Goal: Task Accomplishment & Management: Manage account settings

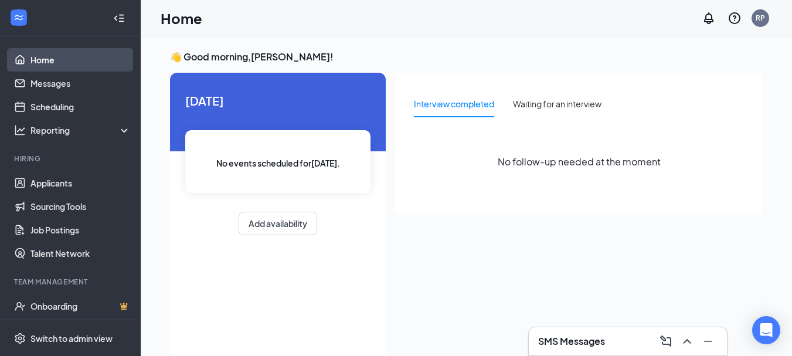
click at [39, 61] on link "Home" at bounding box center [80, 59] width 100 height 23
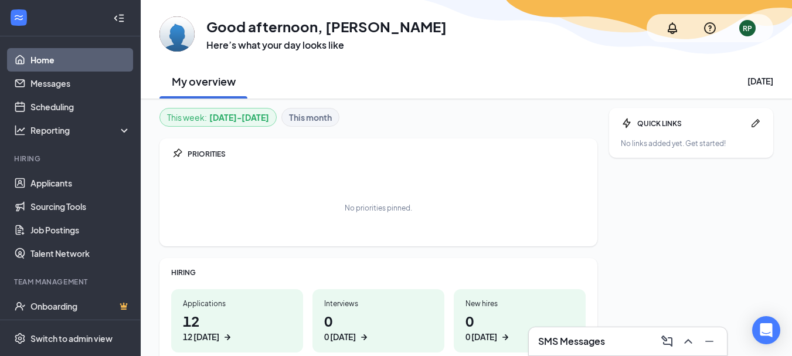
click at [221, 317] on h1 "12 12 [DATE]" at bounding box center [237, 327] width 108 height 32
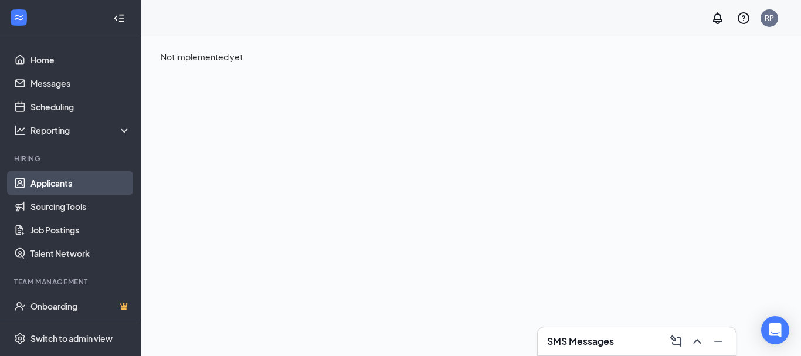
click at [55, 186] on link "Applicants" at bounding box center [80, 182] width 100 height 23
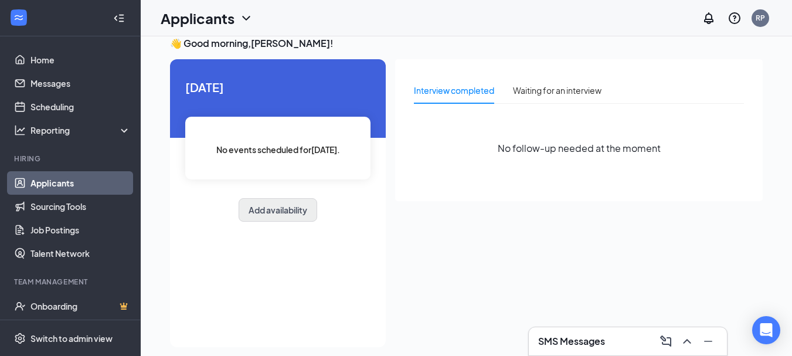
scroll to position [25, 0]
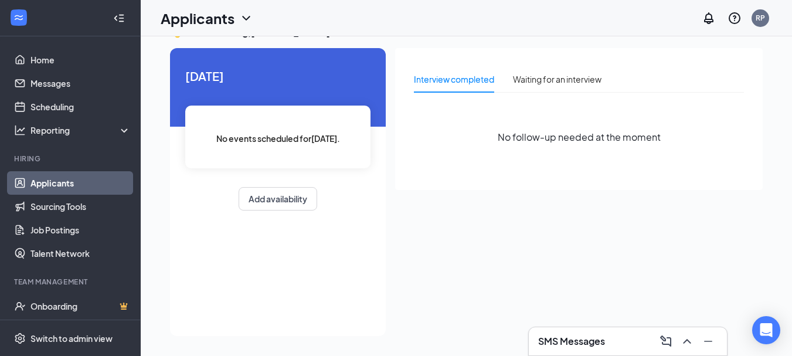
click at [66, 181] on link "Applicants" at bounding box center [80, 182] width 100 height 23
click at [385, 211] on div "[DATE] No events scheduled for [DATE] . Add availability" at bounding box center [278, 138] width 216 height 181
click at [58, 54] on link "Home" at bounding box center [80, 59] width 100 height 23
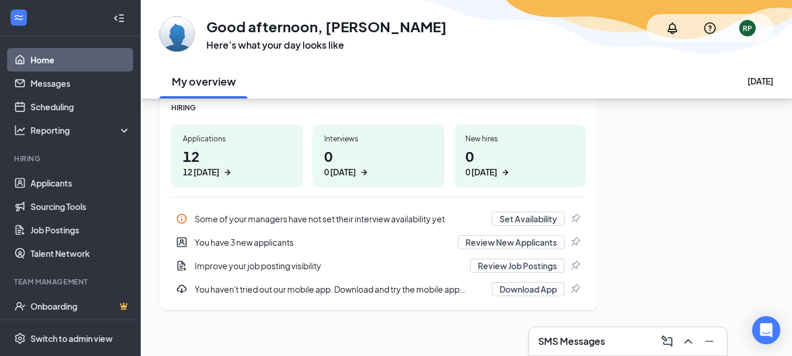
scroll to position [166, 0]
click at [237, 138] on div "Applications" at bounding box center [237, 137] width 108 height 10
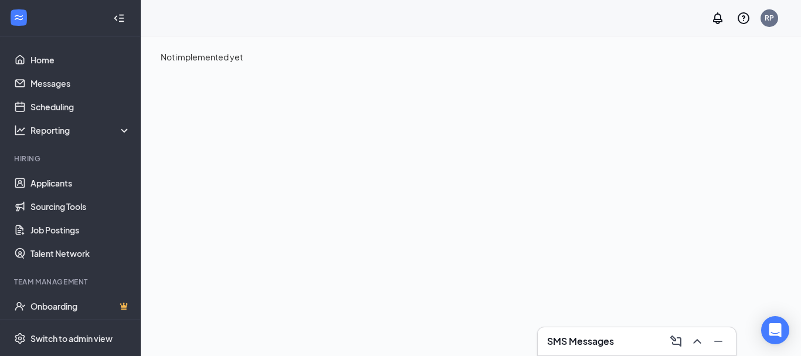
click at [220, 66] on div "Not implemented yet" at bounding box center [471, 56] width 660 height 41
click at [650, 340] on div "SMS Messages" at bounding box center [636, 341] width 179 height 19
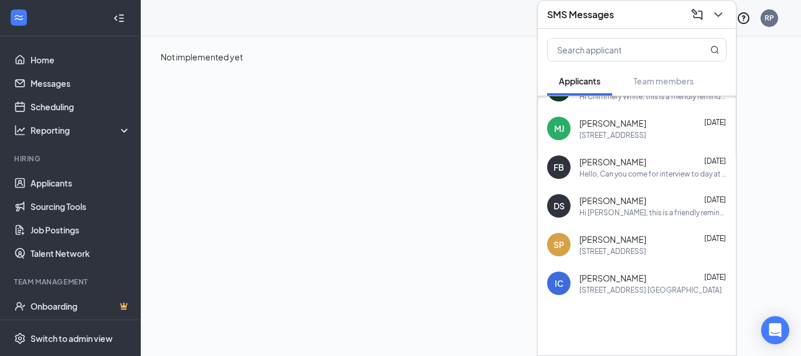
scroll to position [186, 0]
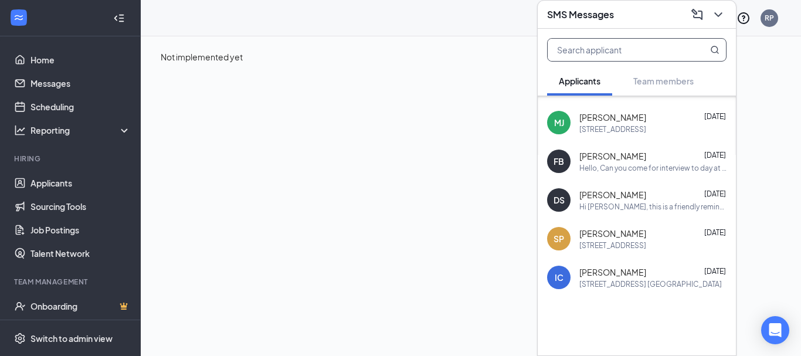
click at [589, 53] on input "text" at bounding box center [617, 50] width 139 height 22
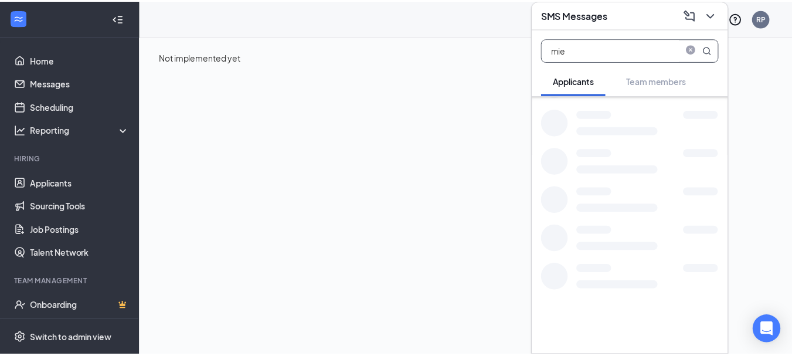
scroll to position [0, 0]
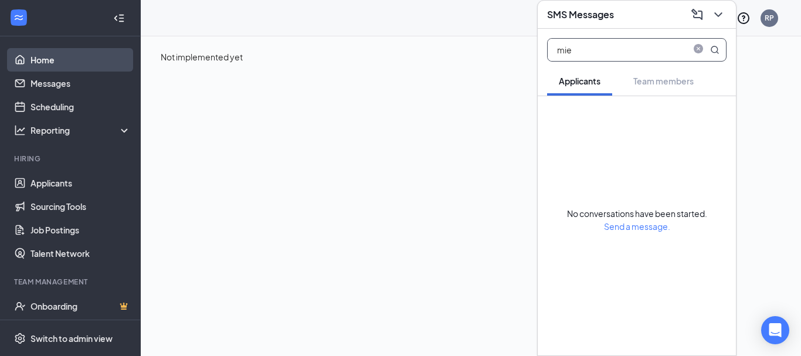
type input "mie"
click at [35, 63] on link "Home" at bounding box center [80, 59] width 100 height 23
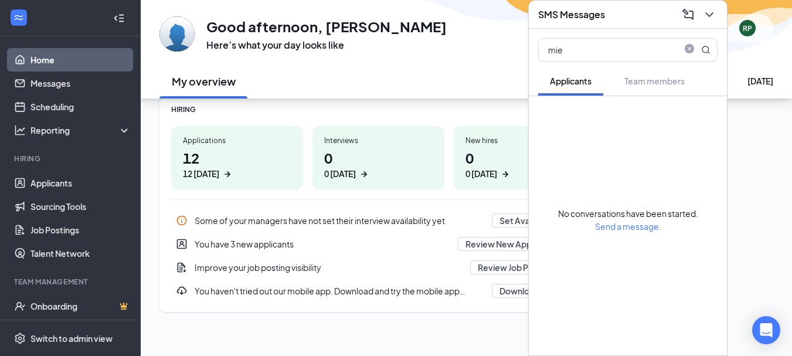
scroll to position [166, 0]
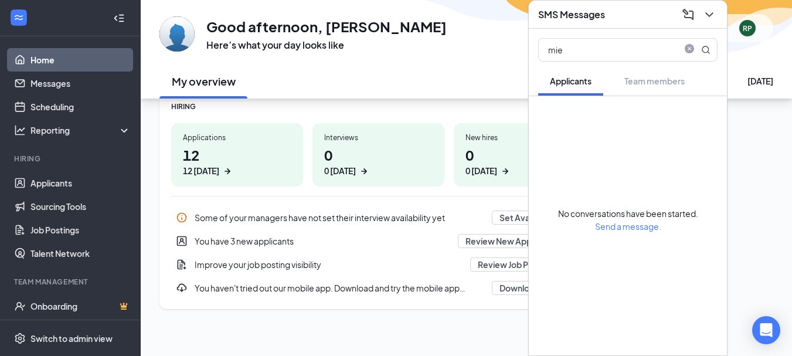
click at [220, 158] on h1 "12 12 [DATE]" at bounding box center [237, 161] width 108 height 32
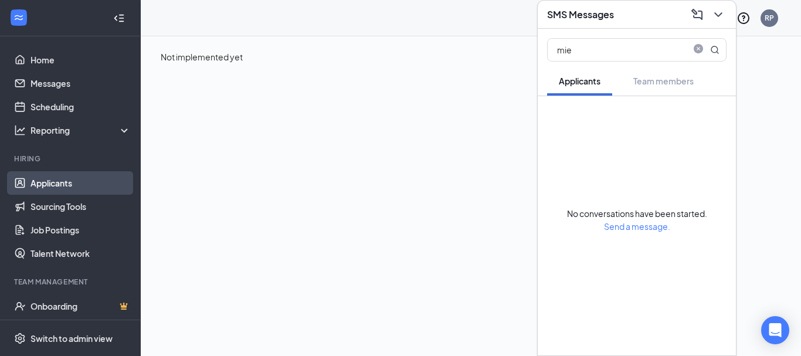
click at [70, 190] on link "Applicants" at bounding box center [80, 182] width 100 height 23
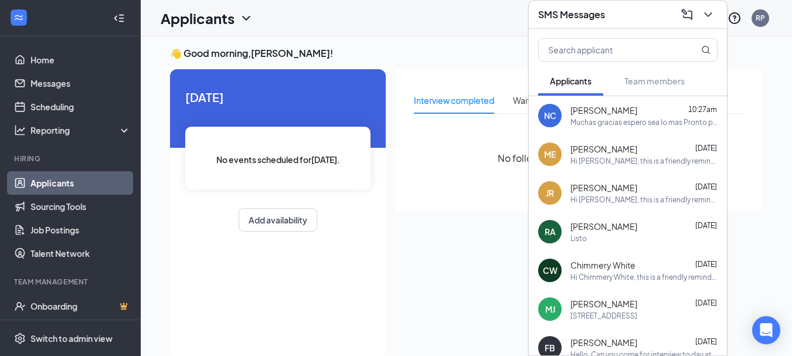
scroll to position [25, 0]
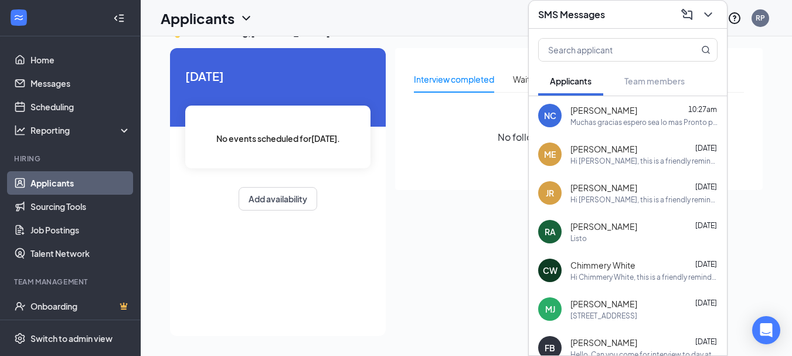
click at [469, 120] on div "No follow-up needed at the moment" at bounding box center [579, 137] width 330 height 70
click at [705, 15] on icon "ChevronDown" at bounding box center [708, 15] width 14 height 14
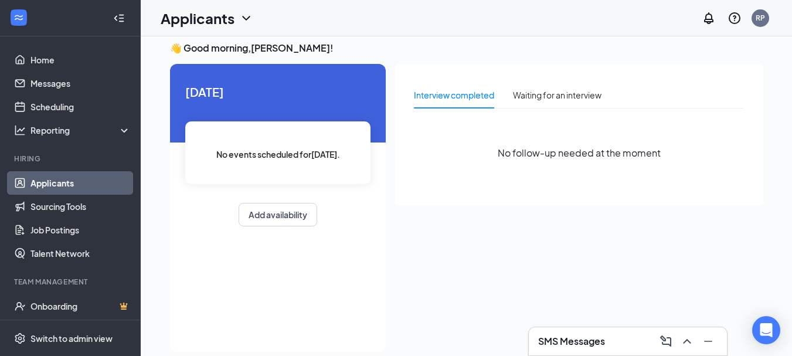
scroll to position [0, 0]
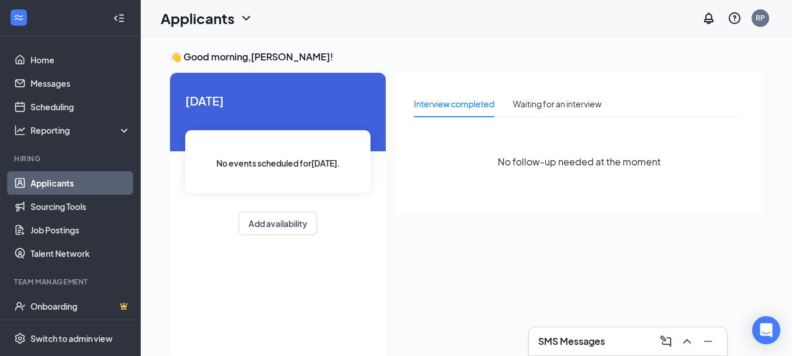
click at [238, 108] on span "[DATE]" at bounding box center [277, 100] width 185 height 18
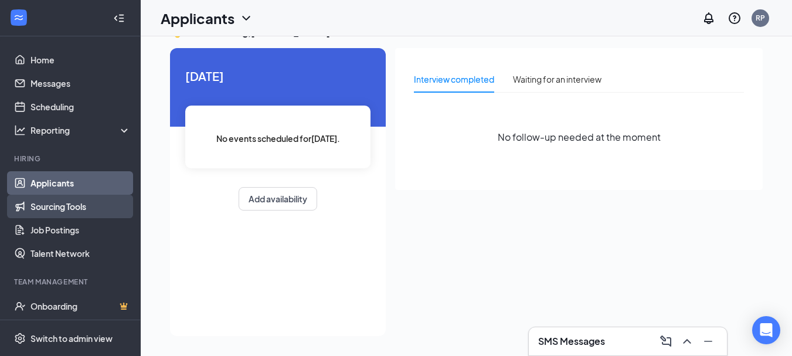
click at [58, 204] on link "Sourcing Tools" at bounding box center [80, 206] width 100 height 23
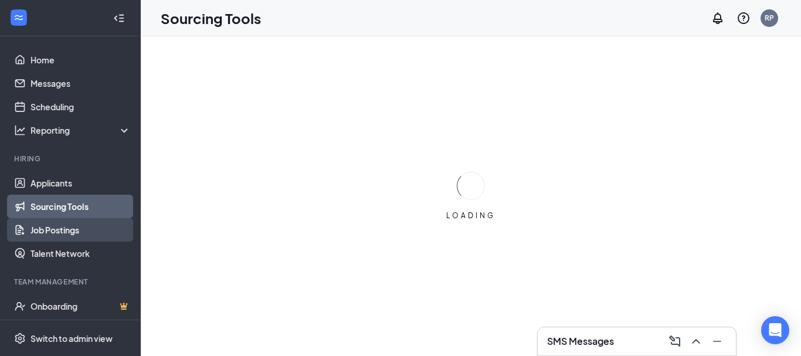
click at [62, 231] on link "Job Postings" at bounding box center [80, 229] width 100 height 23
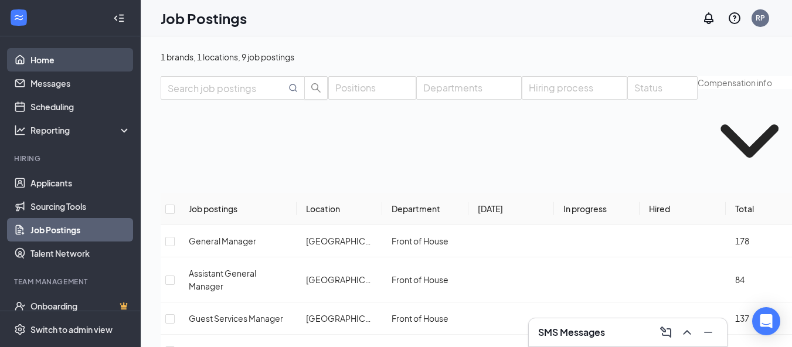
click at [52, 58] on link "Home" at bounding box center [80, 59] width 100 height 23
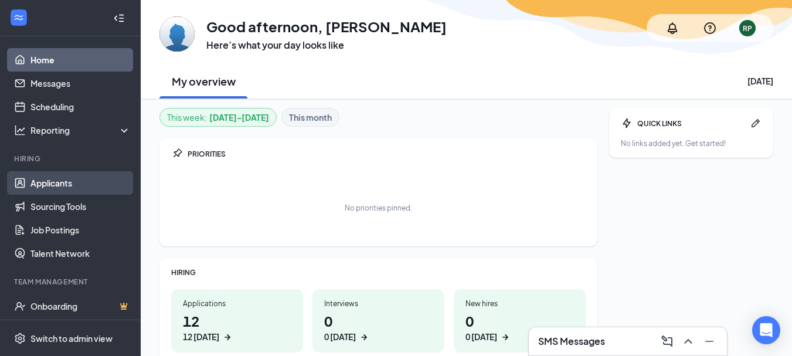
click at [86, 186] on link "Applicants" at bounding box center [80, 182] width 100 height 23
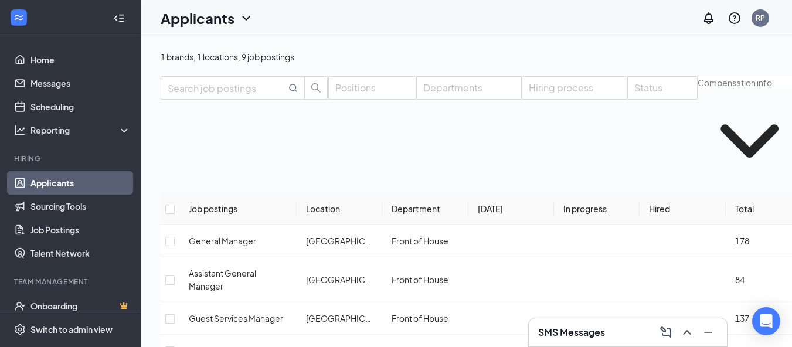
click at [52, 181] on link "Applicants" at bounding box center [80, 182] width 100 height 23
click at [556, 159] on div "Hiring process" at bounding box center [575, 134] width 106 height 117
click at [769, 24] on div "RP" at bounding box center [761, 18] width 18 height 18
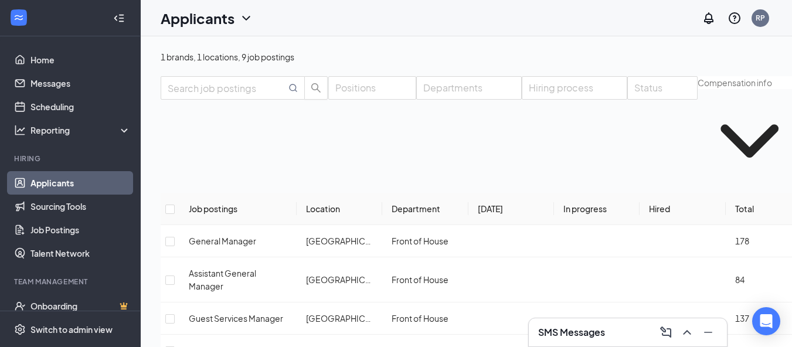
click at [521, 193] on th "[DATE]" at bounding box center [511, 209] width 86 height 32
click at [30, 184] on link "Applicants" at bounding box center [80, 182] width 100 height 23
click at [59, 64] on link "Home" at bounding box center [80, 59] width 100 height 23
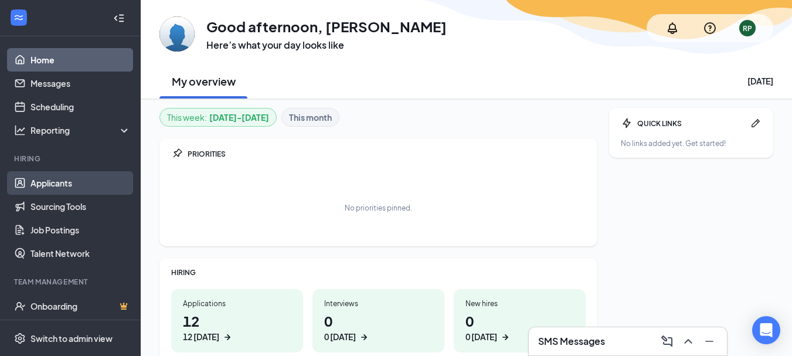
click at [69, 187] on link "Applicants" at bounding box center [80, 182] width 100 height 23
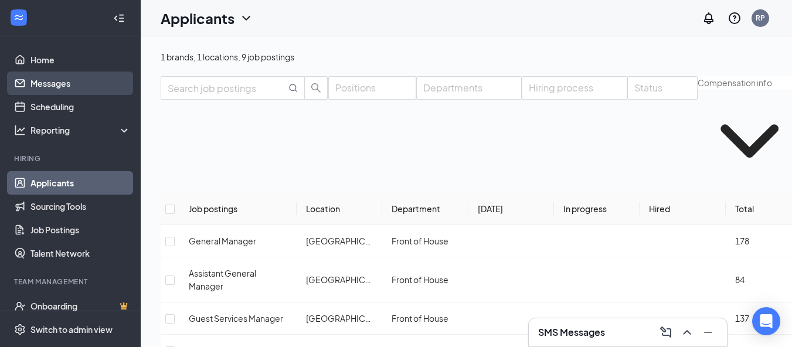
click at [67, 84] on link "Messages" at bounding box center [80, 83] width 100 height 23
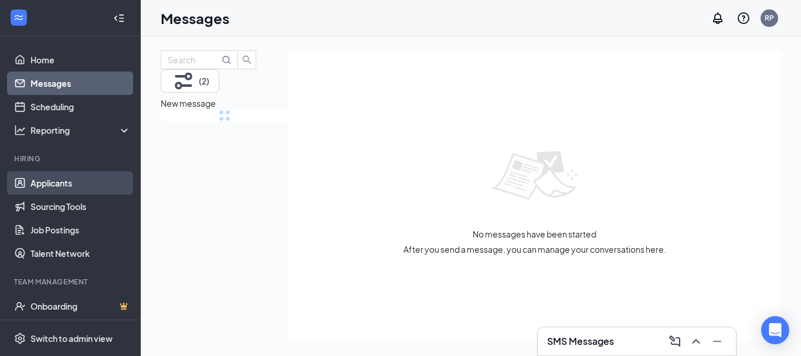
click at [81, 177] on link "Applicants" at bounding box center [80, 182] width 100 height 23
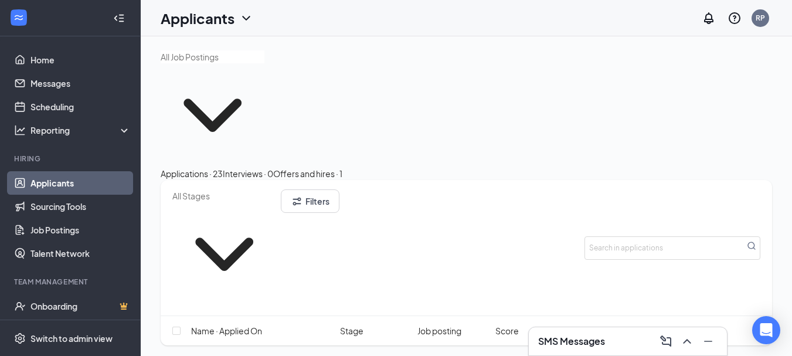
click at [50, 186] on link "Applicants" at bounding box center [80, 182] width 100 height 23
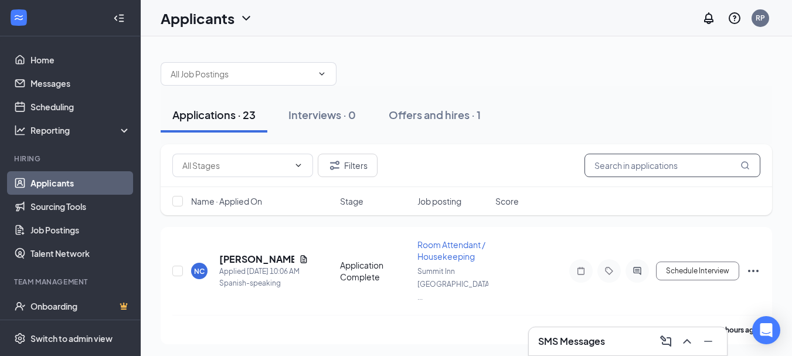
click at [665, 163] on input "text" at bounding box center [672, 165] width 176 height 23
type input "mie"
